Goal: Information Seeking & Learning: Learn about a topic

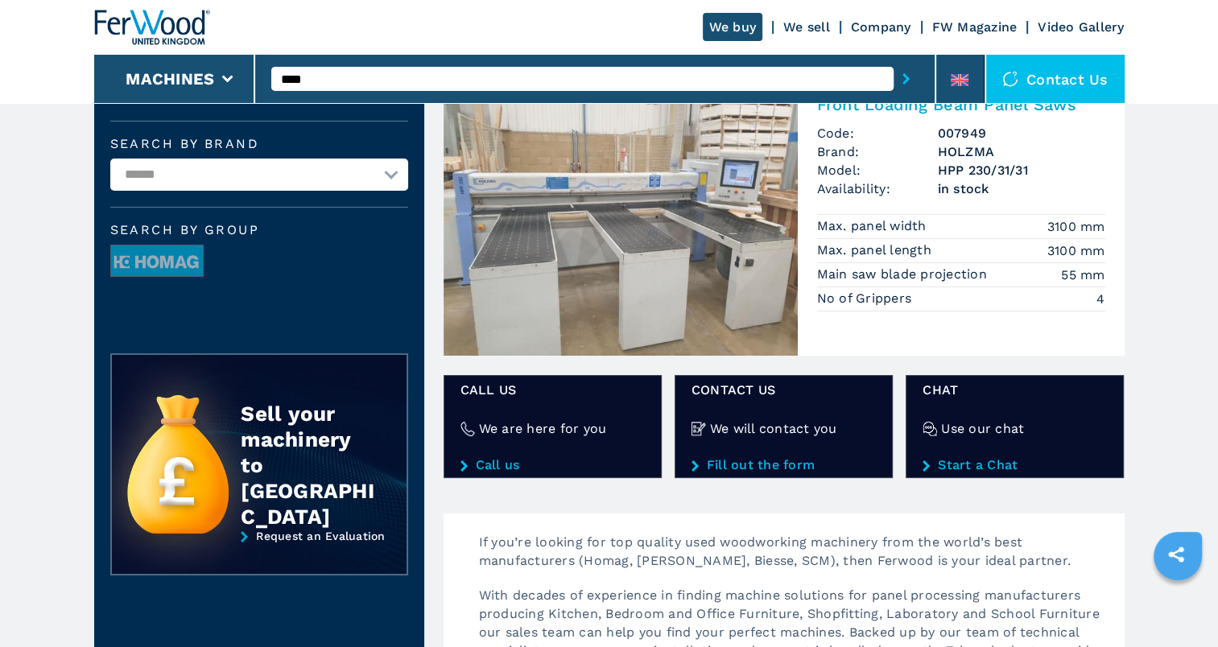
scroll to position [161, 0]
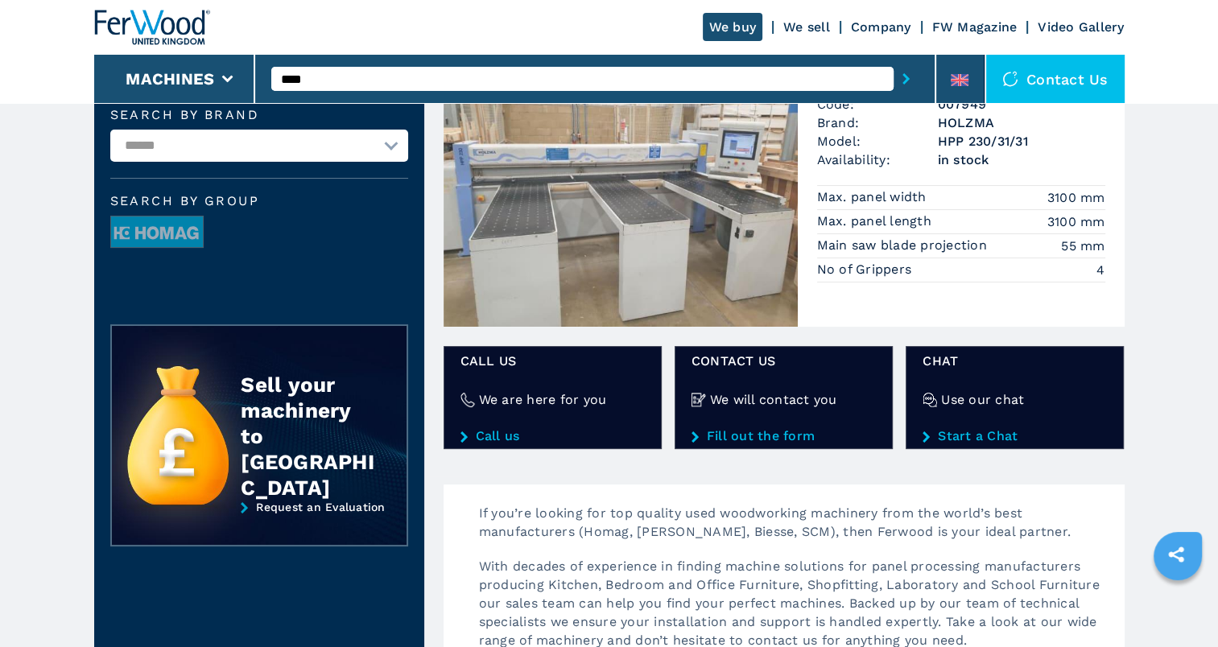
click at [584, 242] on img at bounding box center [621, 190] width 354 height 274
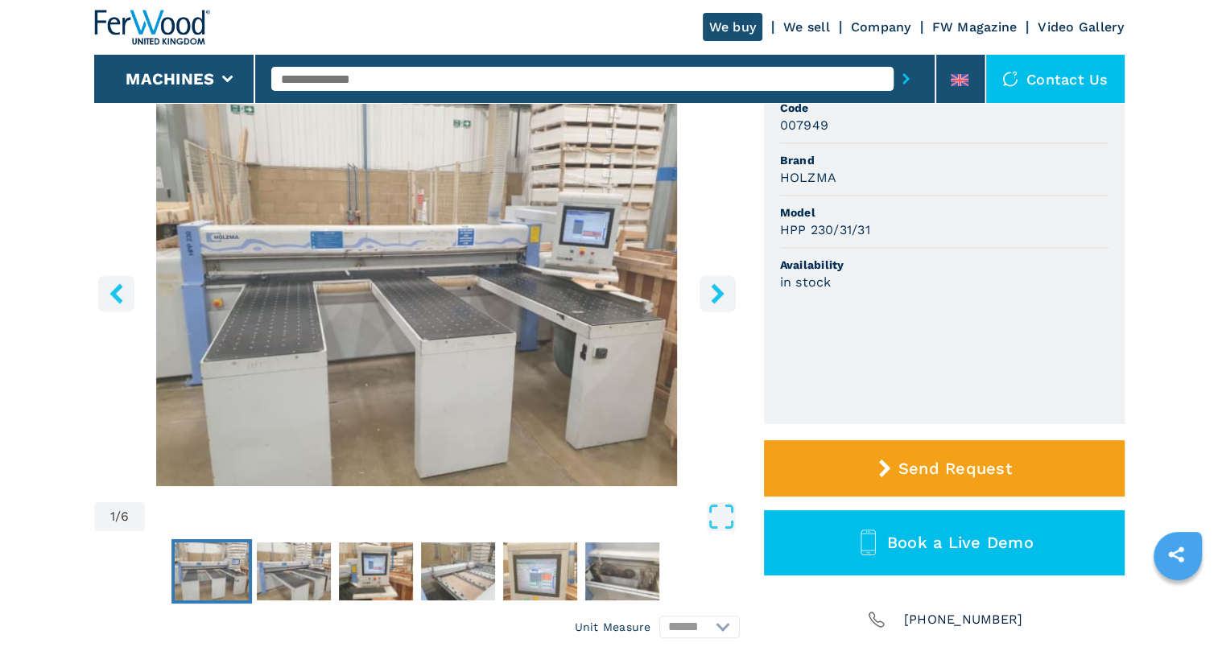
scroll to position [161, 0]
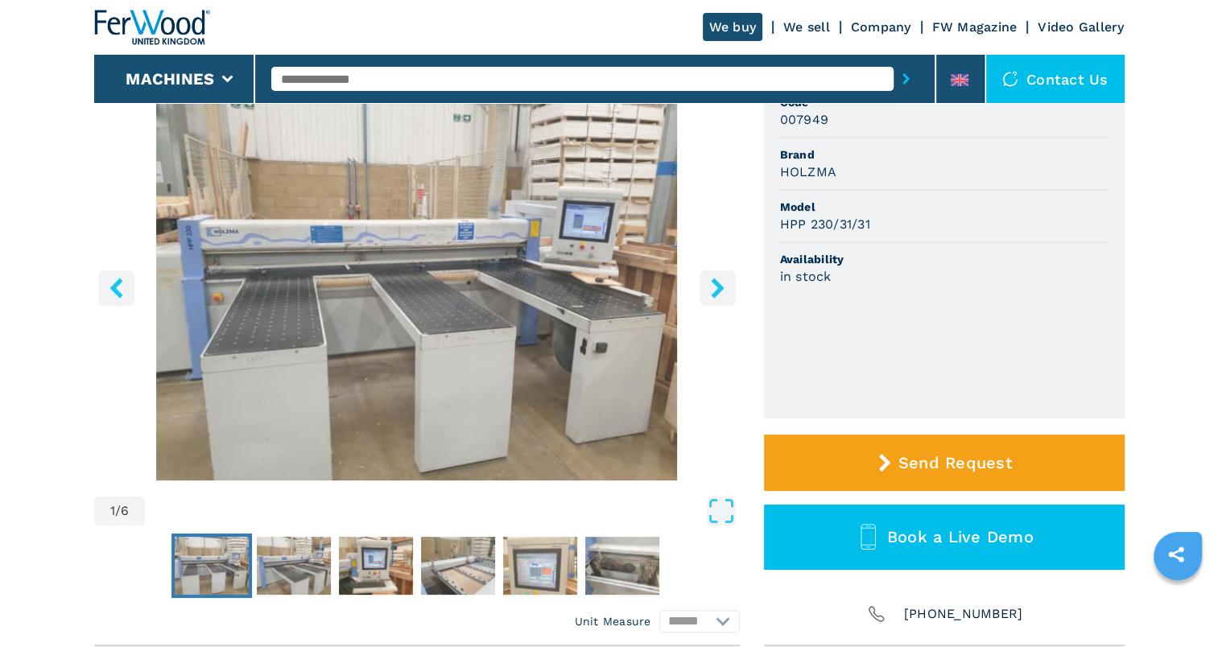
click at [192, 573] on img "Go to Slide 1" at bounding box center [212, 566] width 74 height 58
click at [708, 290] on icon "right-button" at bounding box center [718, 288] width 20 height 20
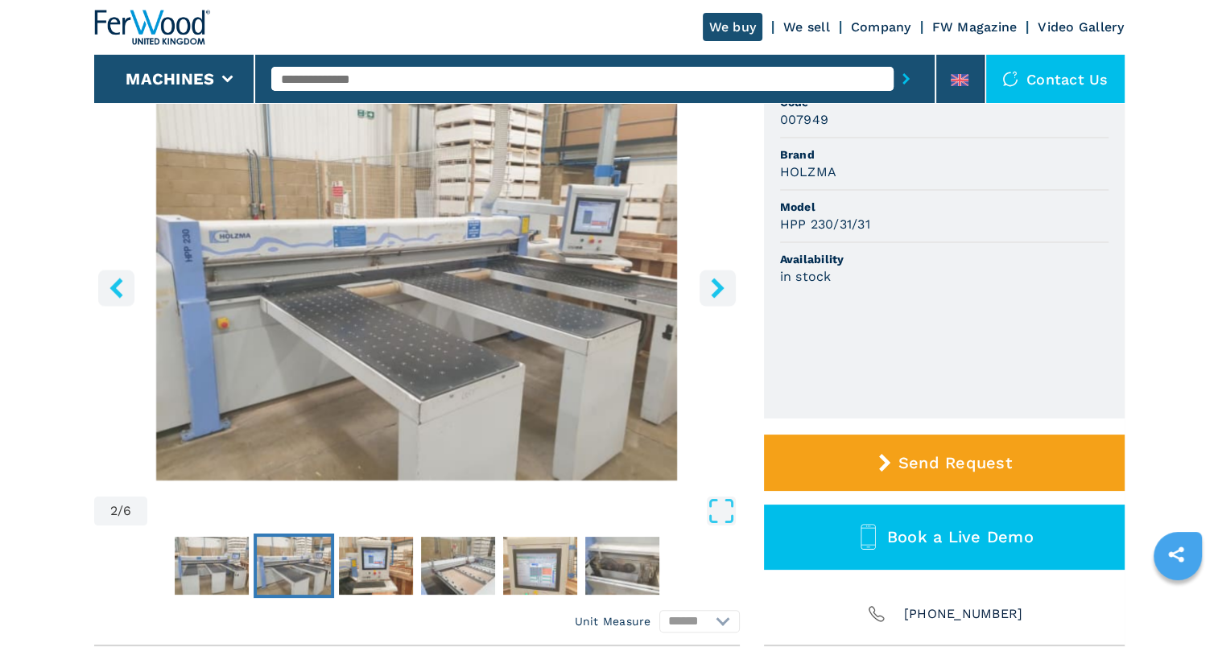
click at [708, 290] on icon "right-button" at bounding box center [718, 288] width 20 height 20
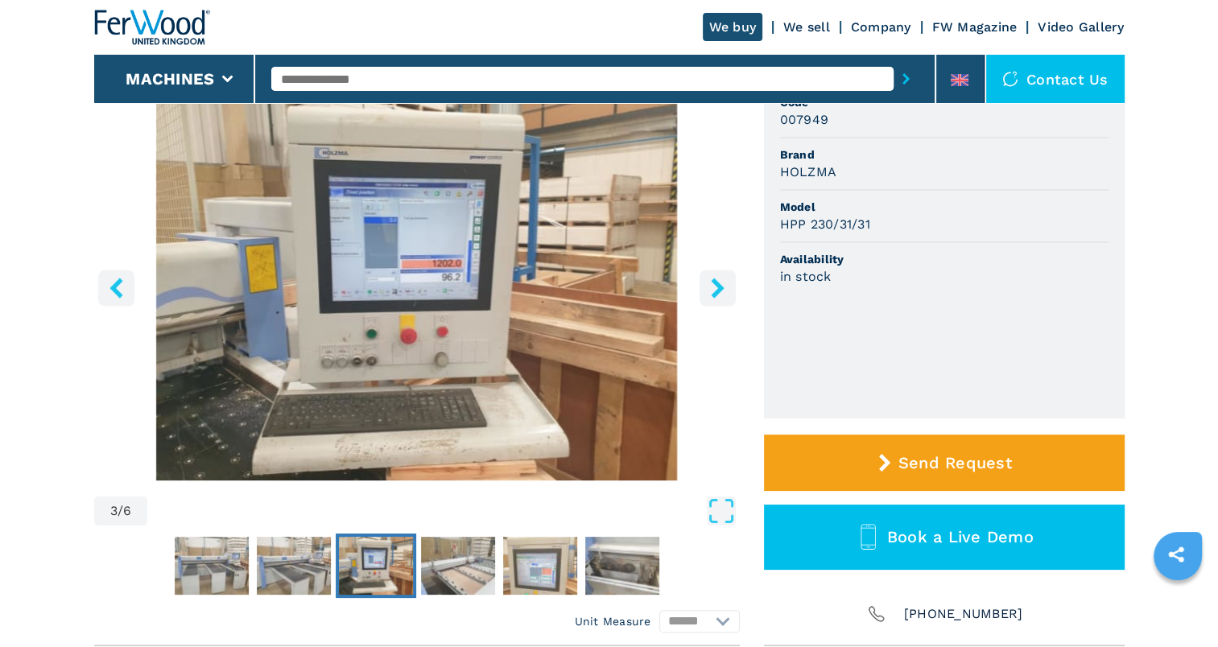
click at [708, 290] on icon "right-button" at bounding box center [718, 288] width 20 height 20
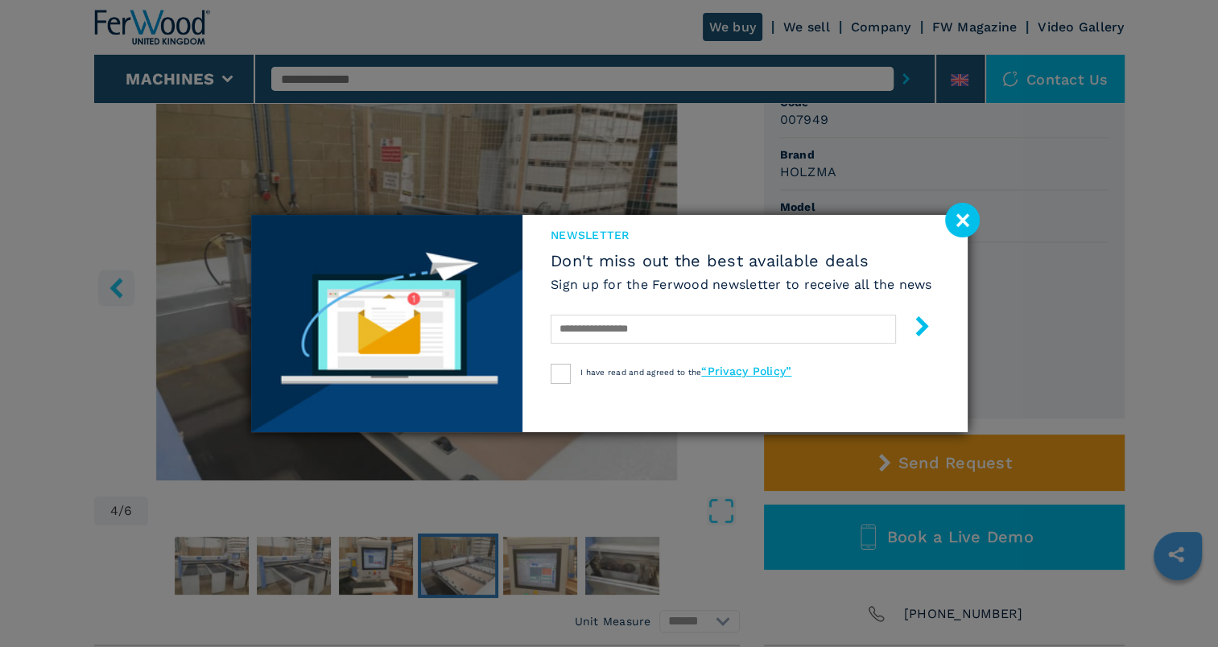
click at [708, 290] on div "newsletter Don't miss out the best available deals Sign up for the Ferwood news…" at bounding box center [609, 323] width 717 height 217
click at [964, 221] on image at bounding box center [962, 220] width 35 height 35
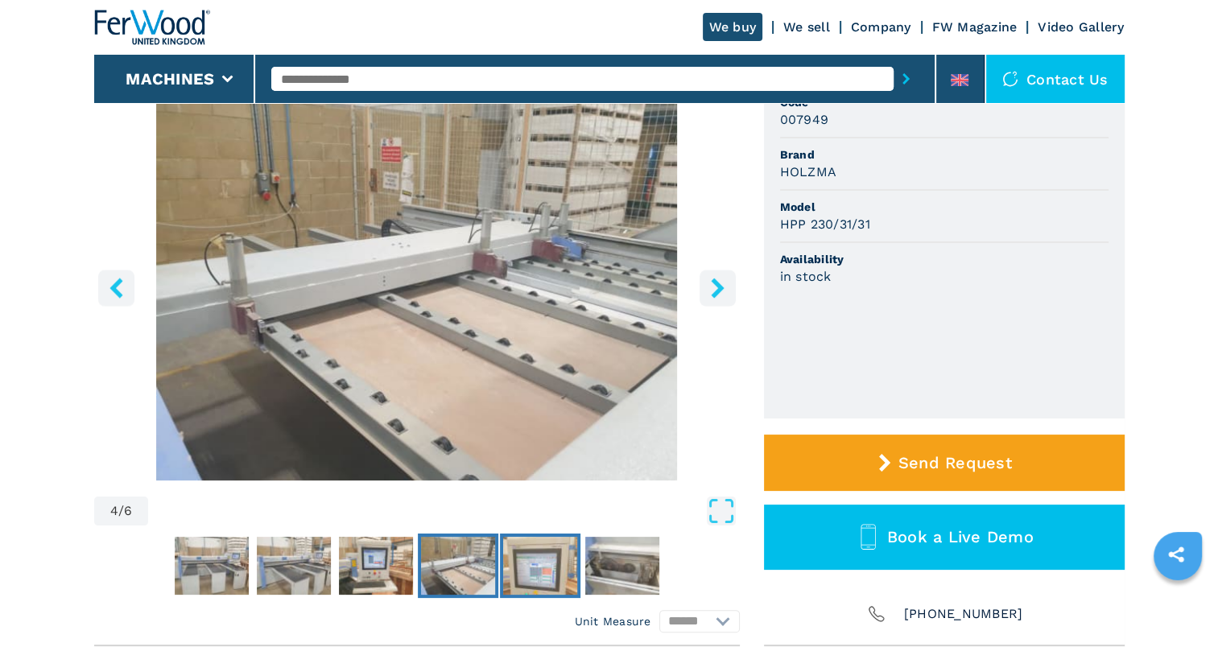
click at [539, 567] on img "Go to Slide 5" at bounding box center [540, 566] width 74 height 58
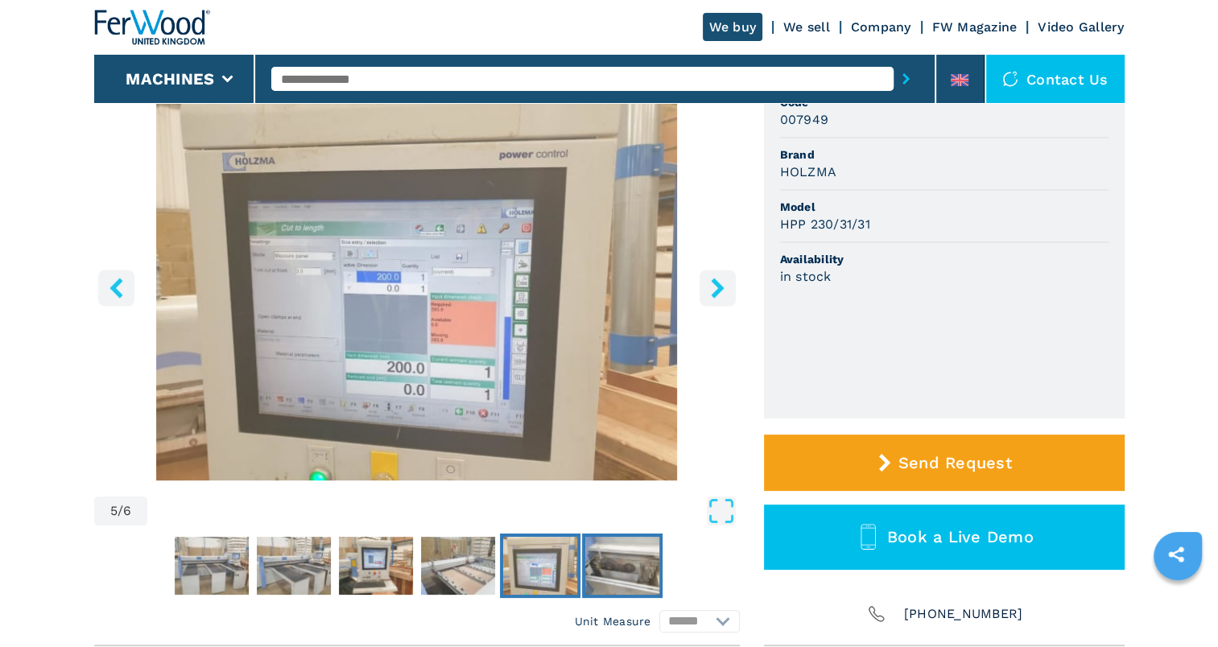
click at [629, 565] on img "Go to Slide 6" at bounding box center [622, 566] width 74 height 58
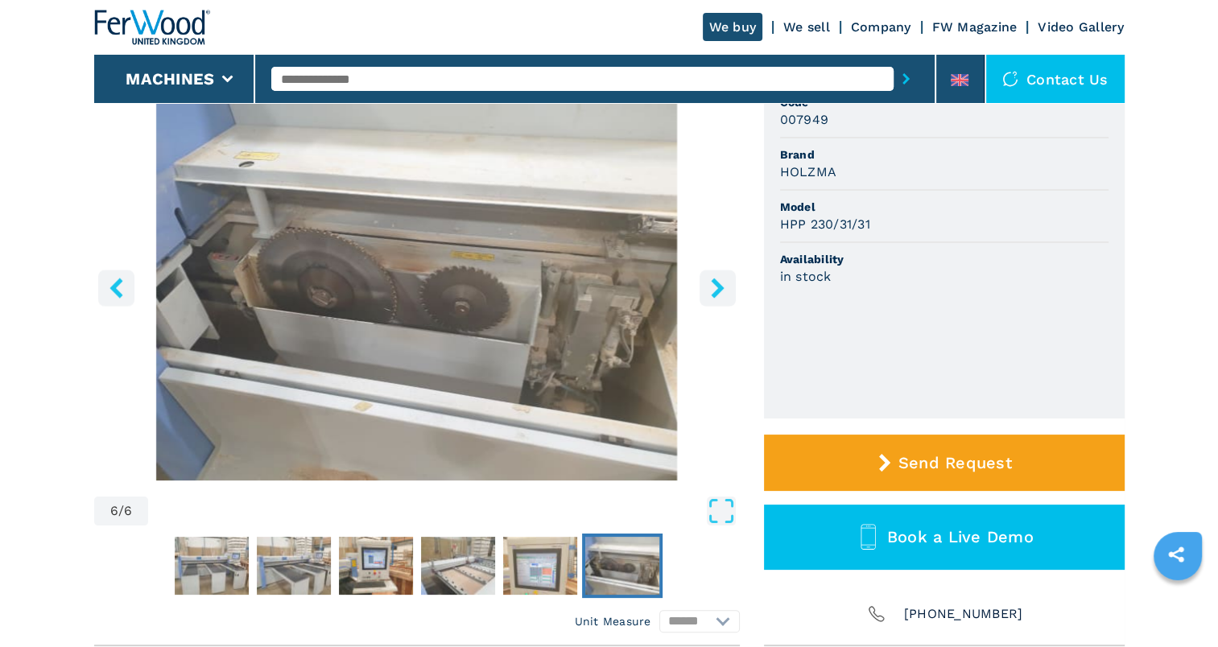
scroll to position [81, 0]
